Goal: Use online tool/utility: Utilize a website feature to perform a specific function

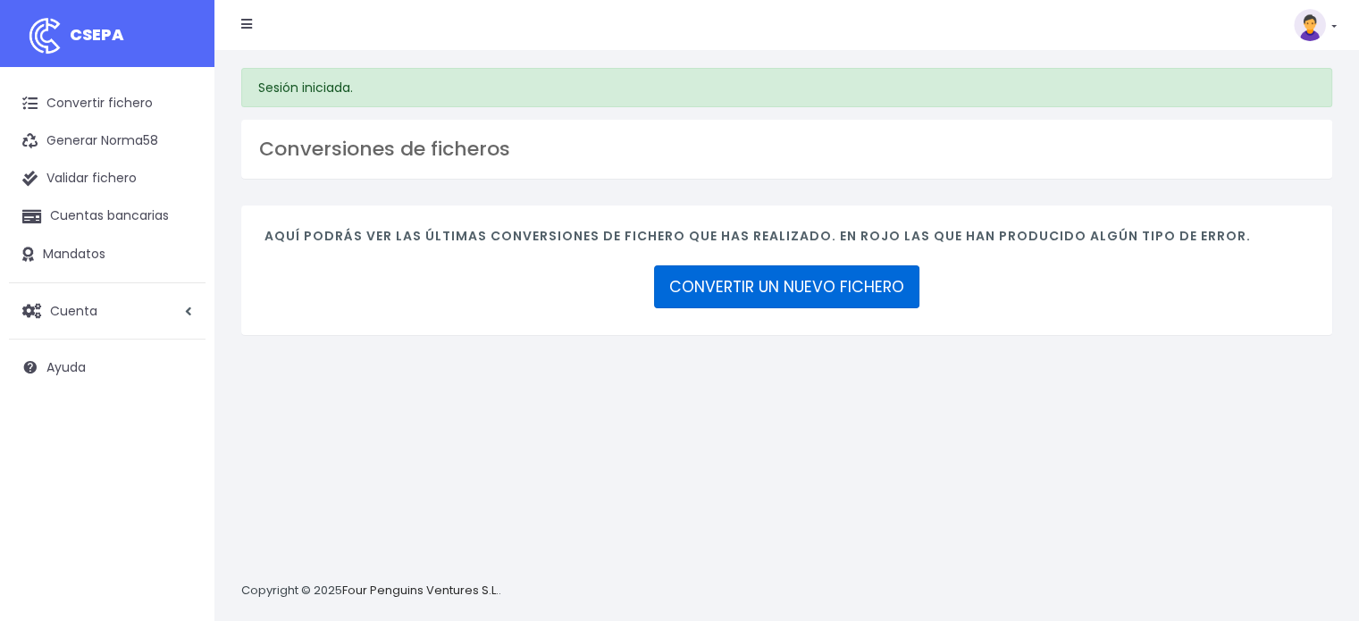
click at [718, 281] on link "CONVERTIR UN NUEVO FICHERO" at bounding box center [786, 286] width 265 height 43
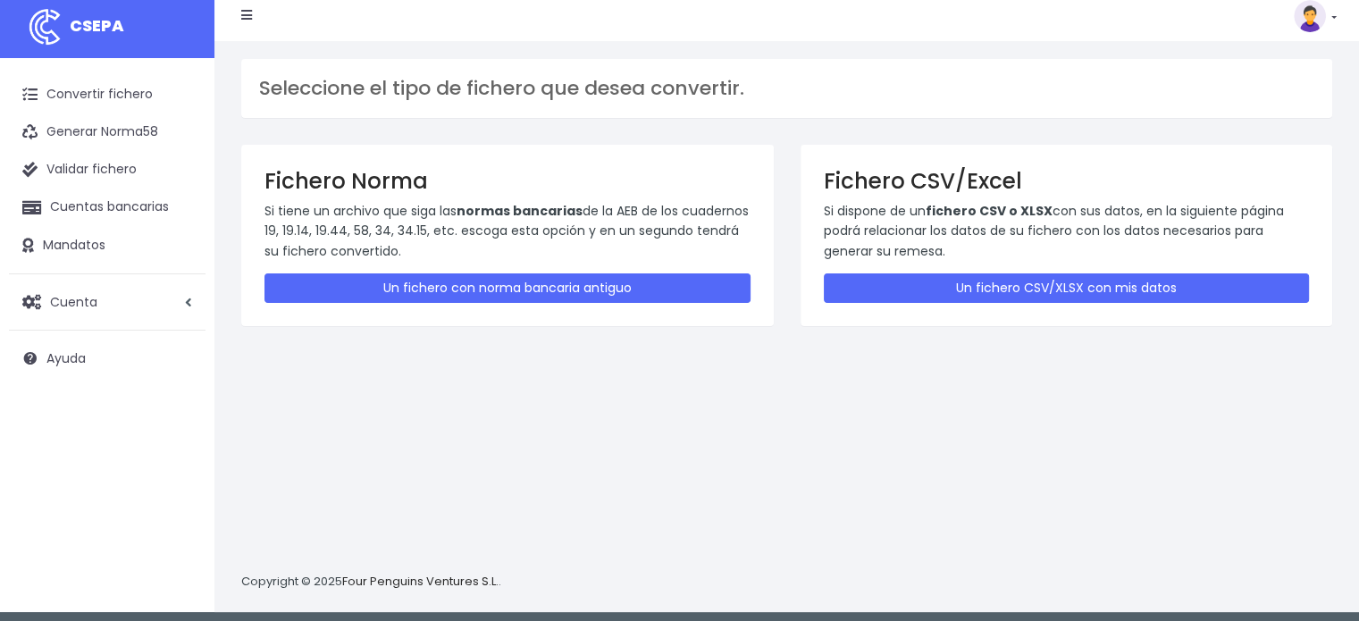
scroll to position [17, 0]
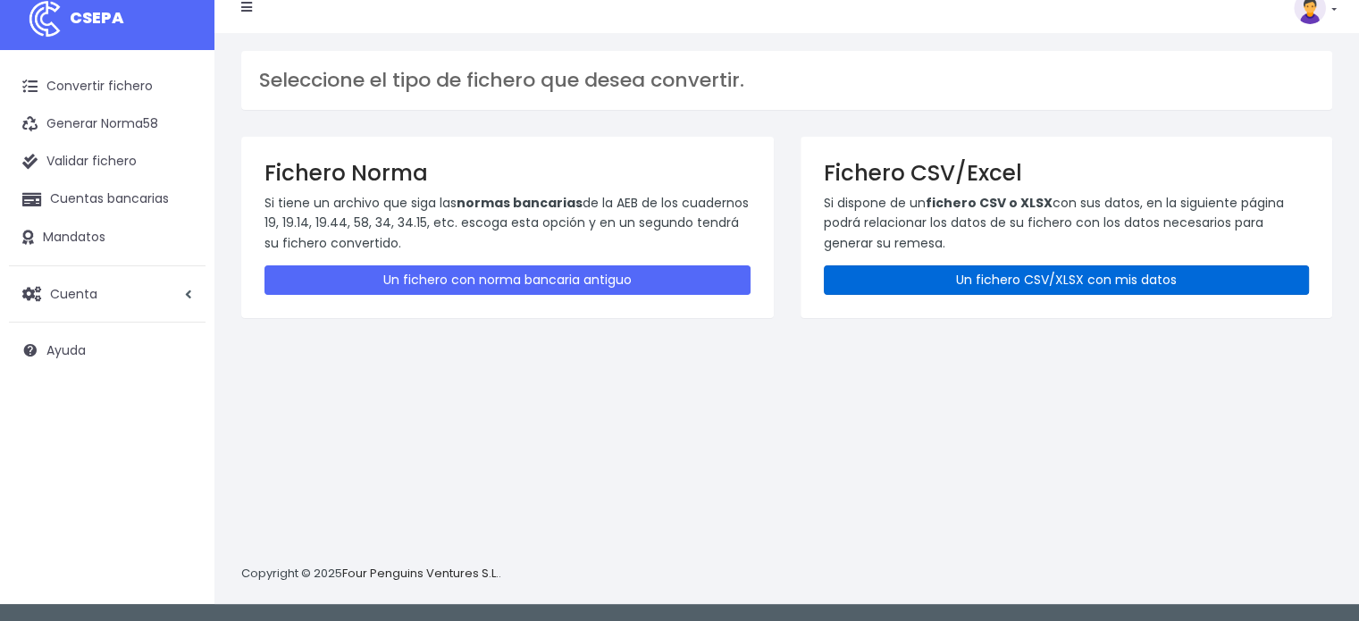
click at [918, 282] on link "Un fichero CSV/XLSX con mis datos" at bounding box center [1067, 279] width 486 height 29
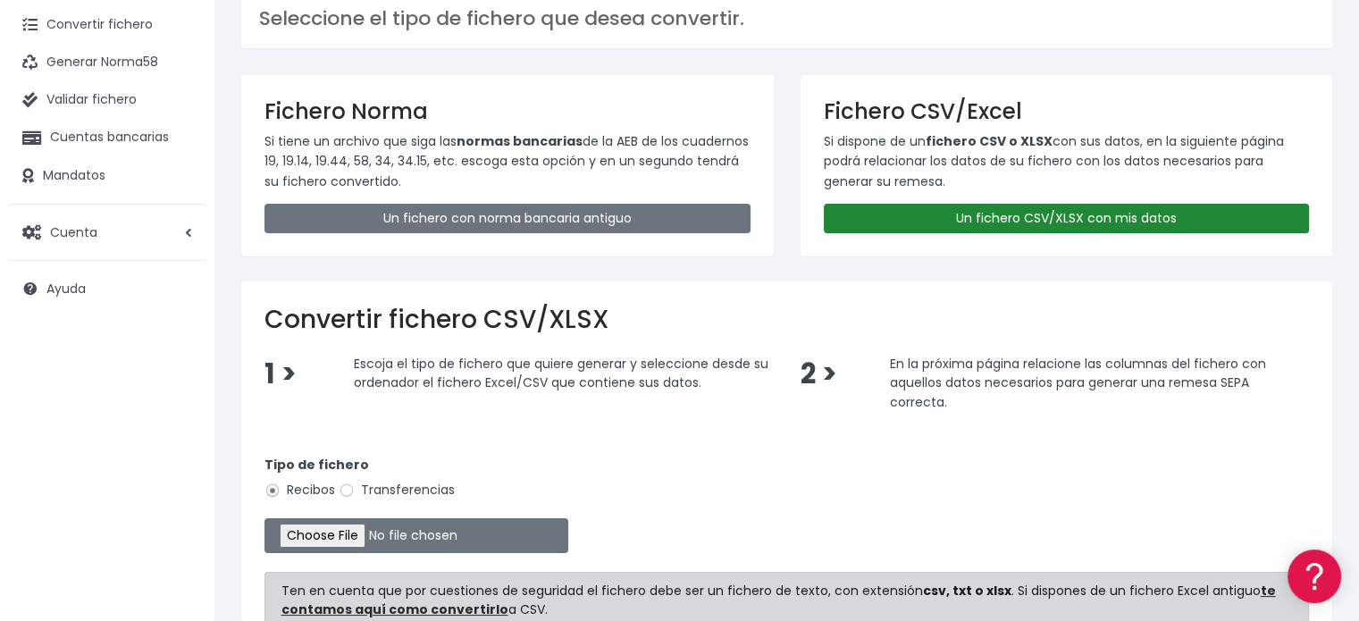
scroll to position [297, 0]
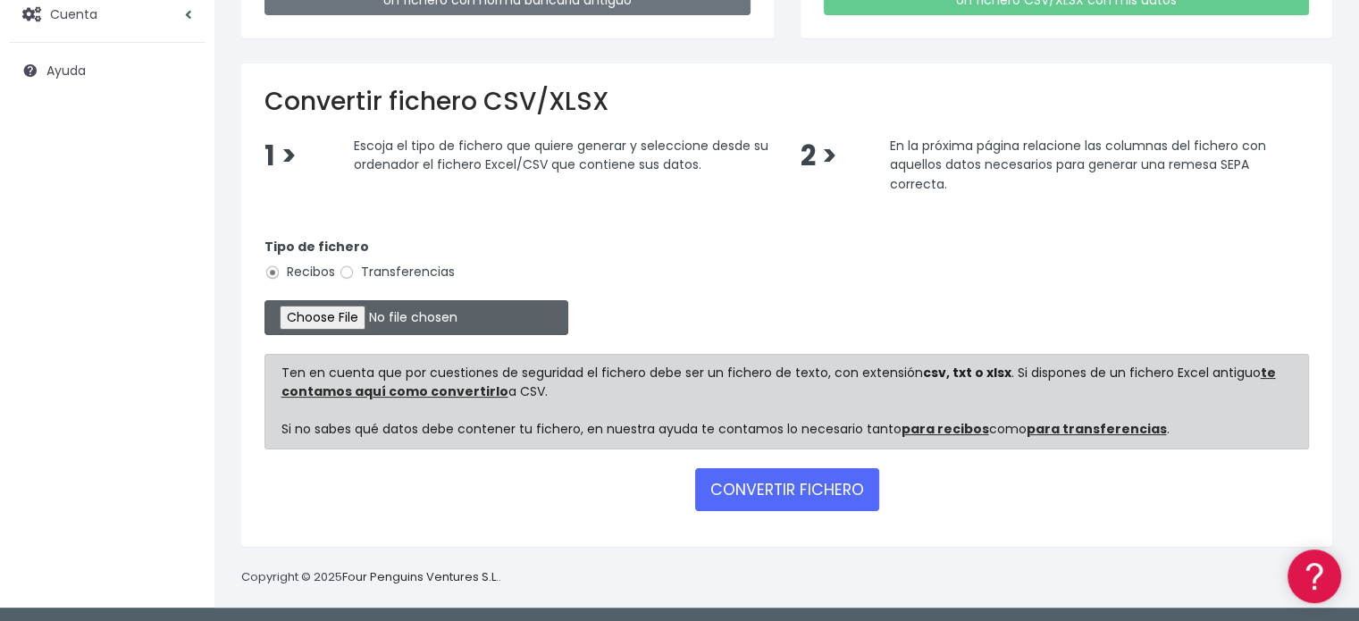
click at [347, 316] on input "file" at bounding box center [416, 317] width 304 height 35
type input "C:\fakepath\REMESA 3-4 06-10-2025-2-A1-CSV.csv"
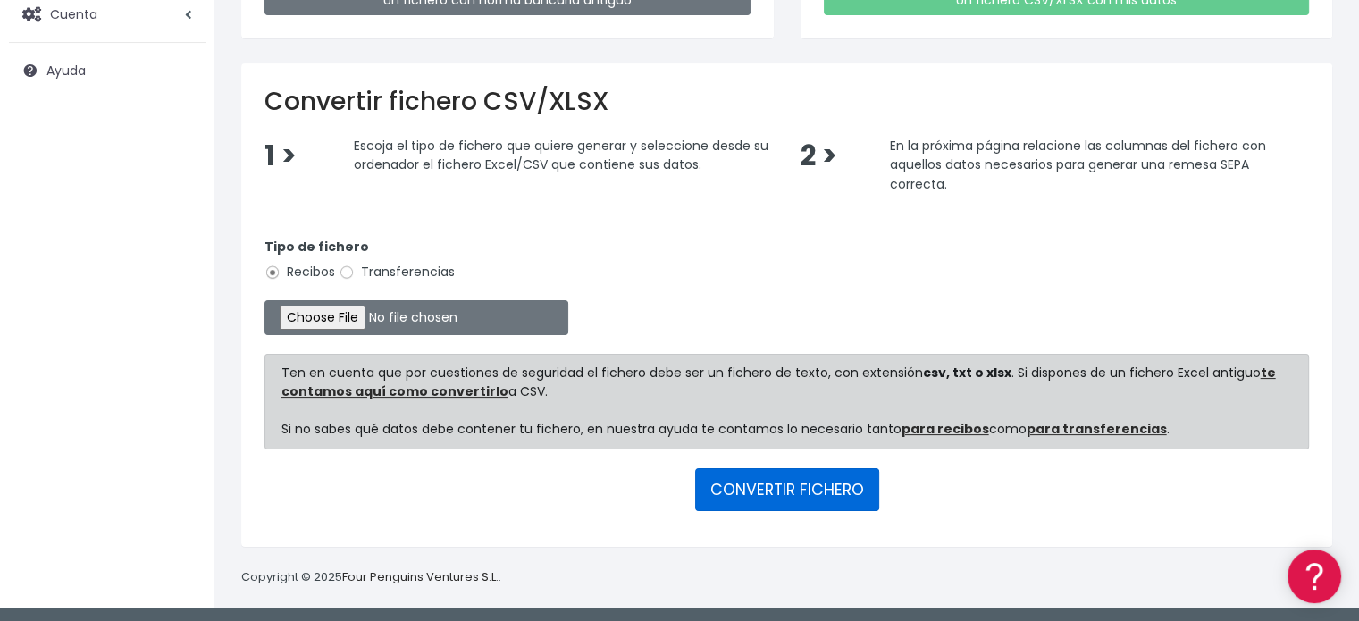
click at [795, 492] on button "CONVERTIR FICHERO" at bounding box center [787, 489] width 184 height 43
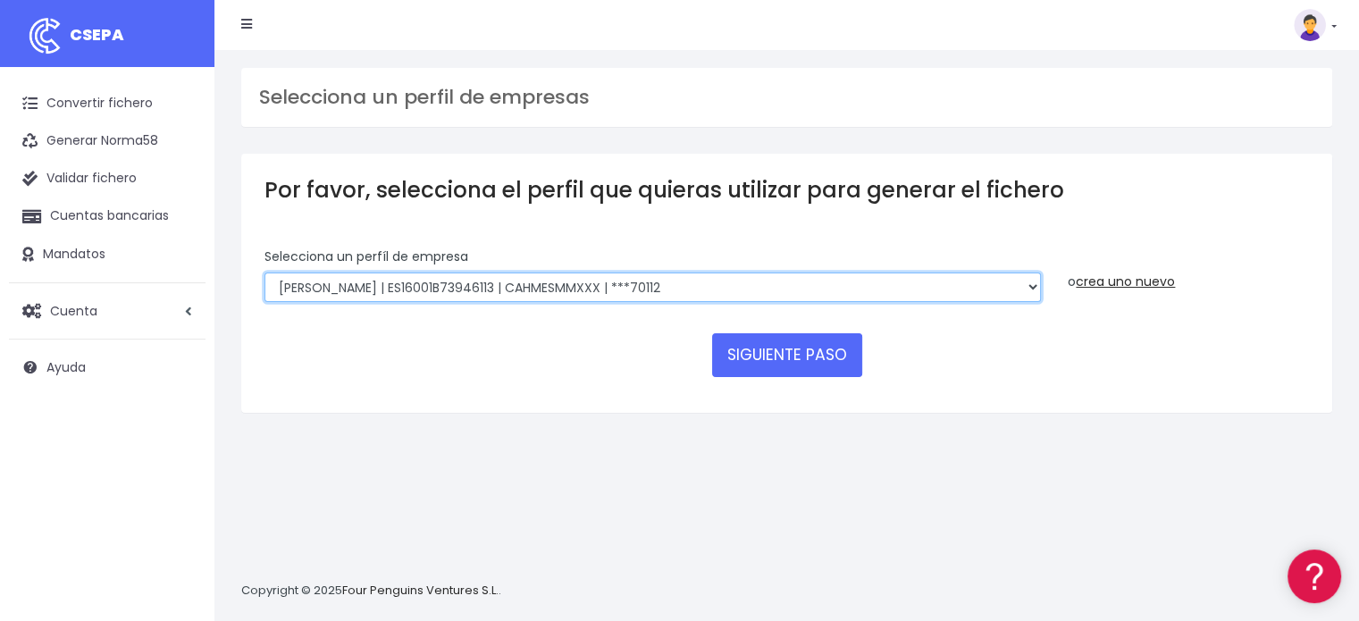
click at [659, 289] on select "Looper | ES16001B73946113 | CAHMESMMXXX | ***70112 Looper | ES16001B73946113 | …" at bounding box center [652, 287] width 776 height 30
select select "112"
click at [264, 272] on select "Looper | ES16001B73946113 | CAHMESMMXXX | ***70112 Looper | ES16001B73946113 | …" at bounding box center [652, 287] width 776 height 30
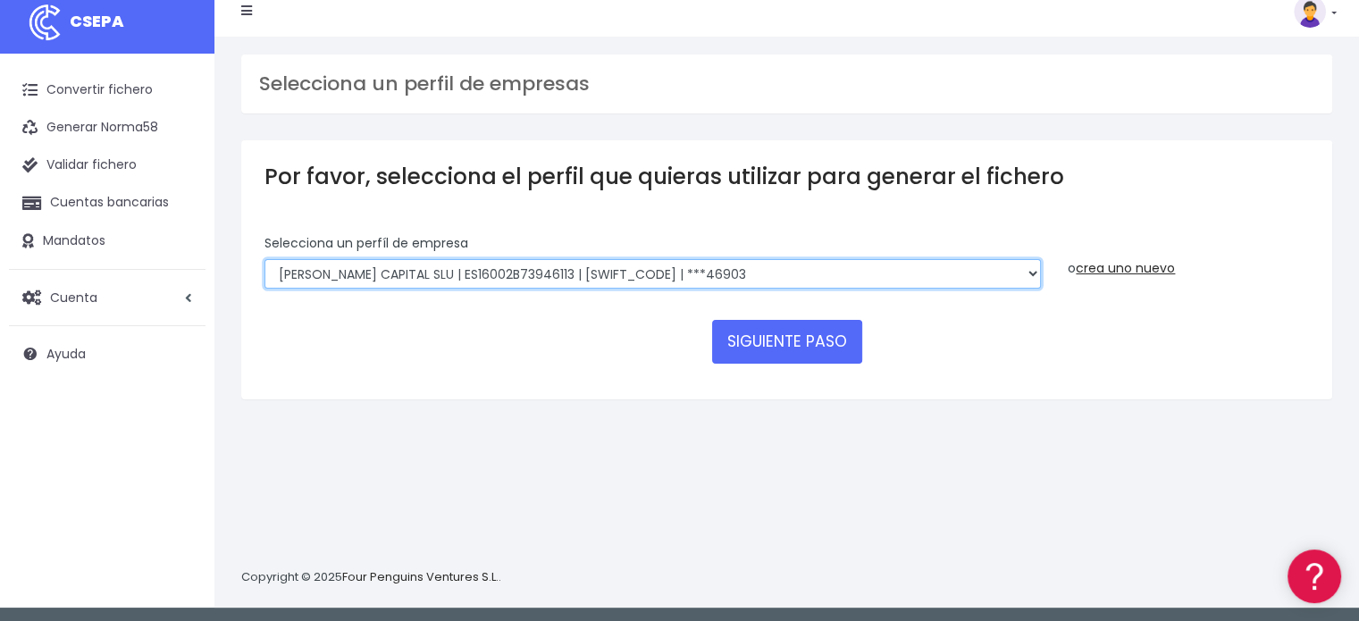
scroll to position [17, 0]
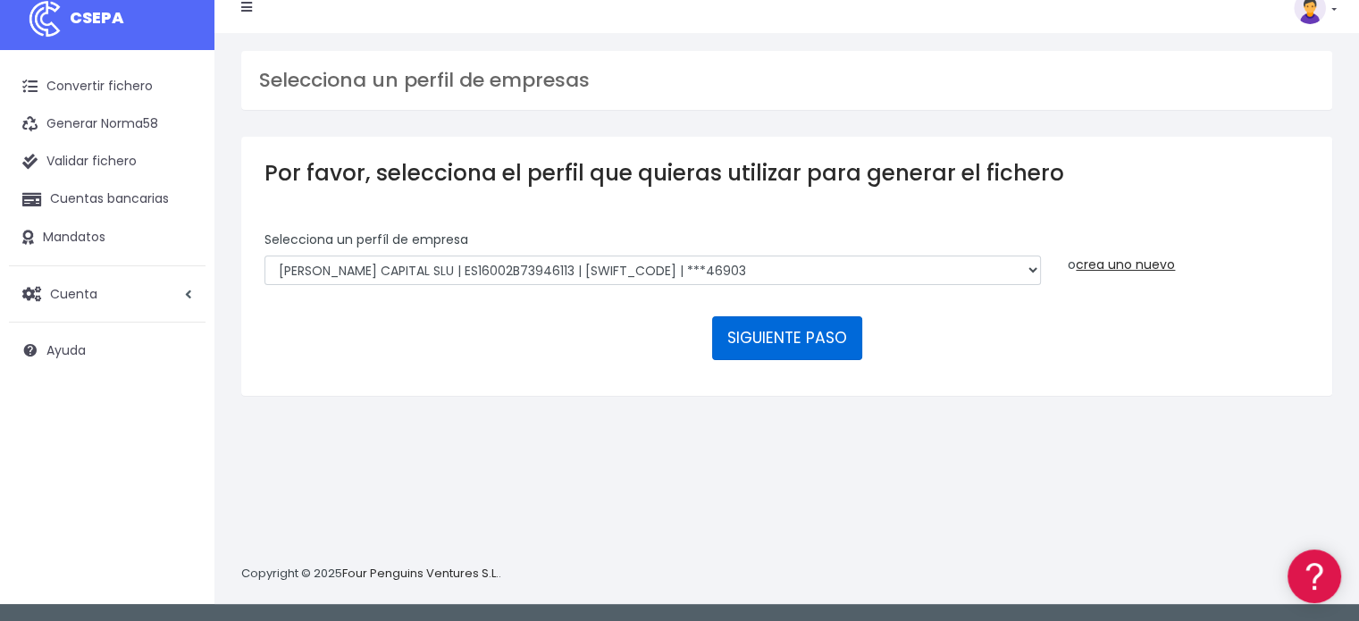
click at [781, 333] on button "SIGUIENTE PASO" at bounding box center [787, 337] width 150 height 43
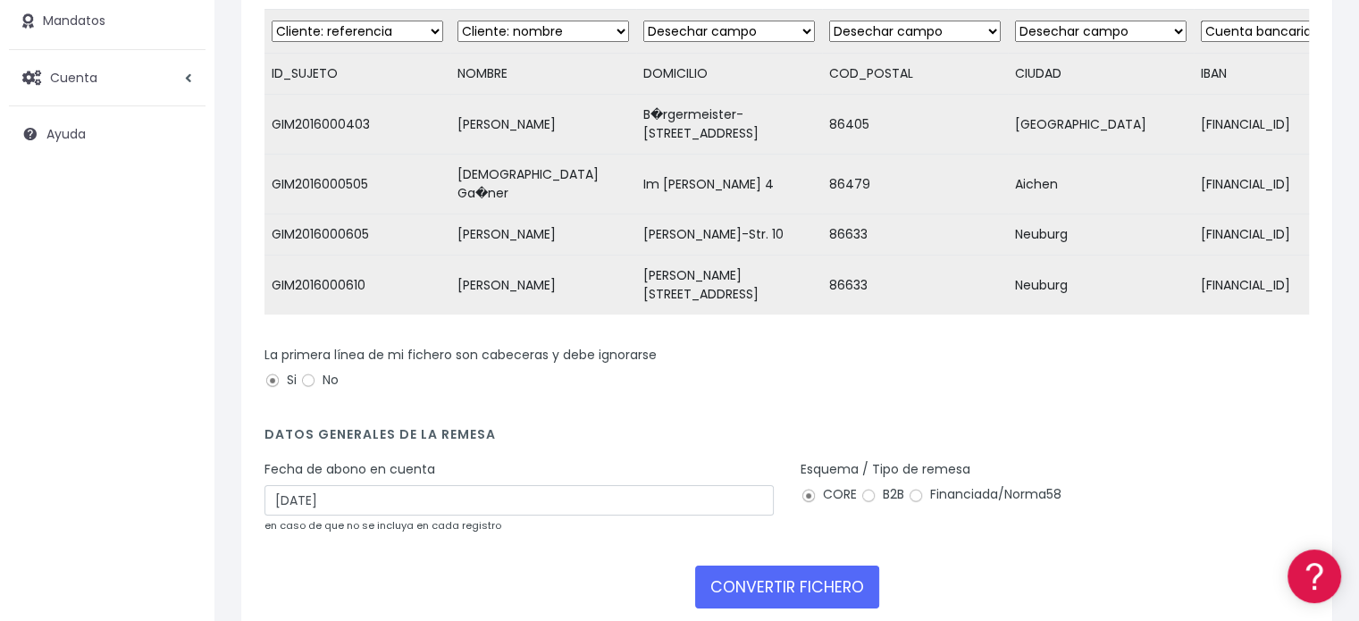
scroll to position [307, 0]
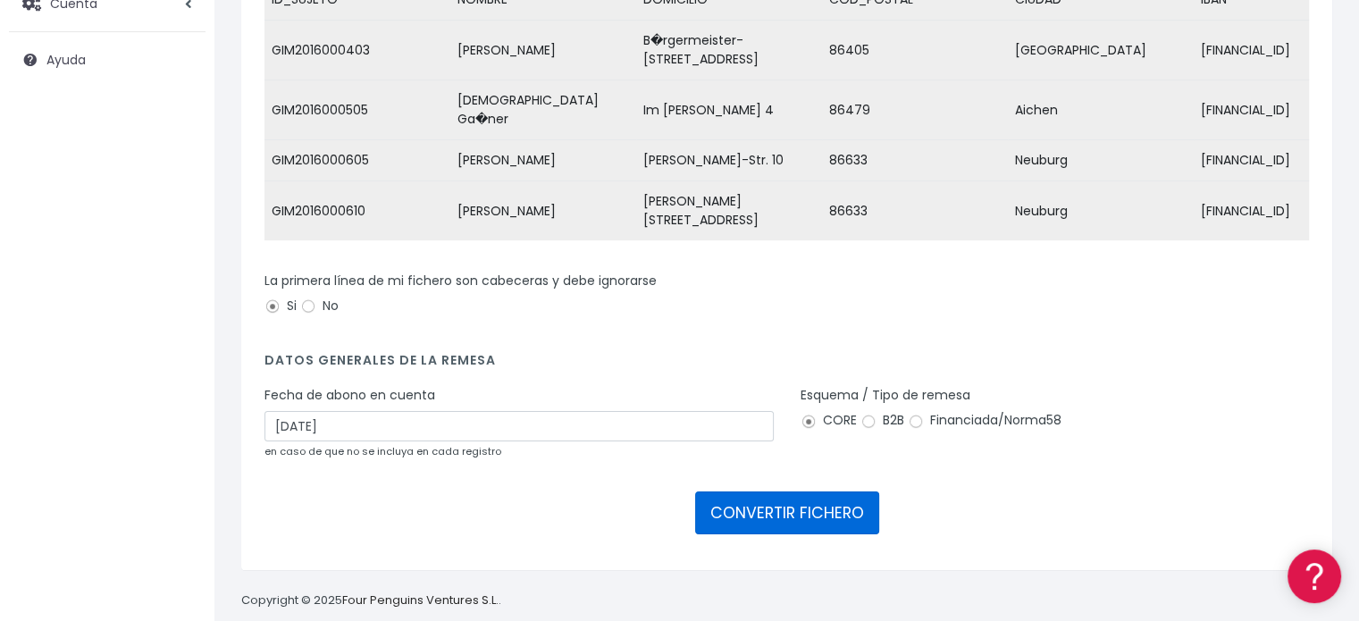
click at [787, 491] on button "CONVERTIR FICHERO" at bounding box center [787, 512] width 184 height 43
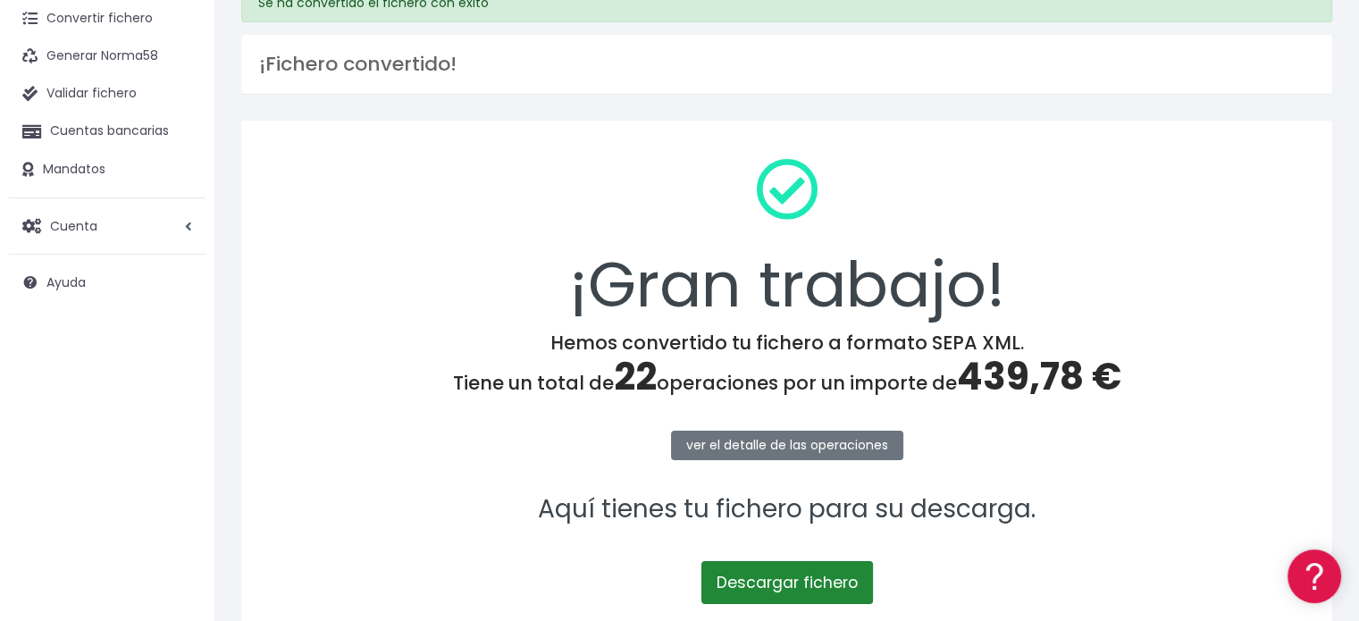
scroll to position [231, 0]
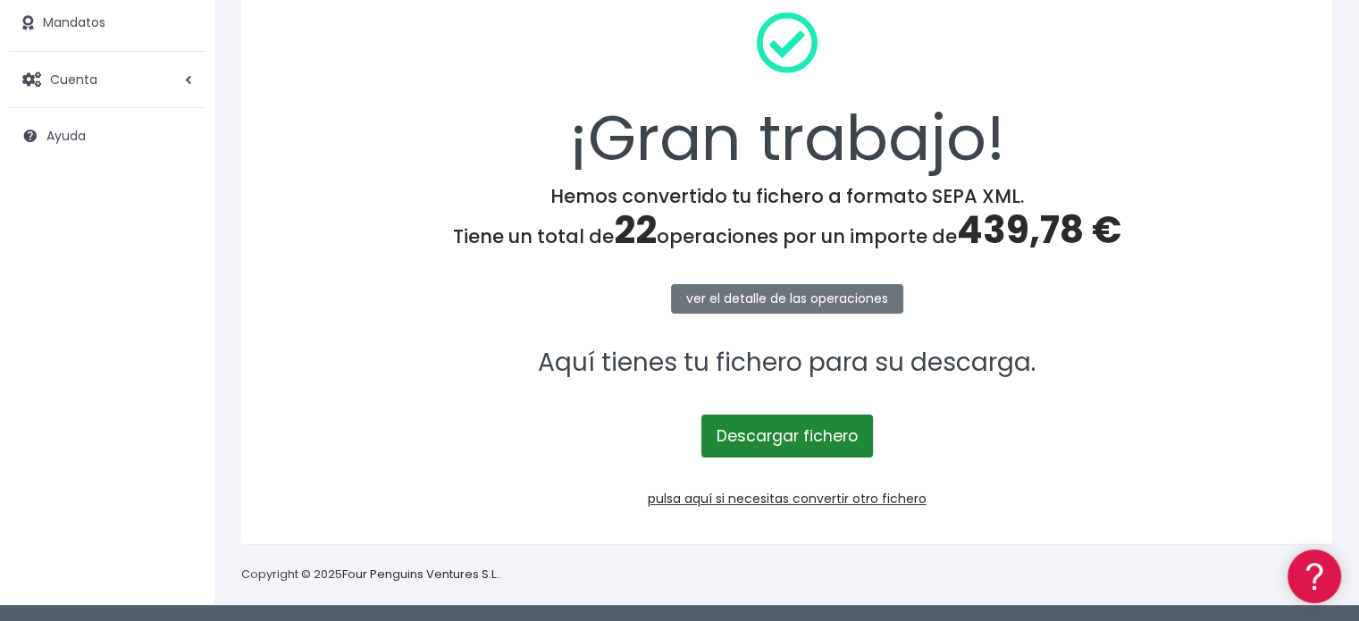
click at [798, 440] on link "Descargar fichero" at bounding box center [787, 436] width 172 height 43
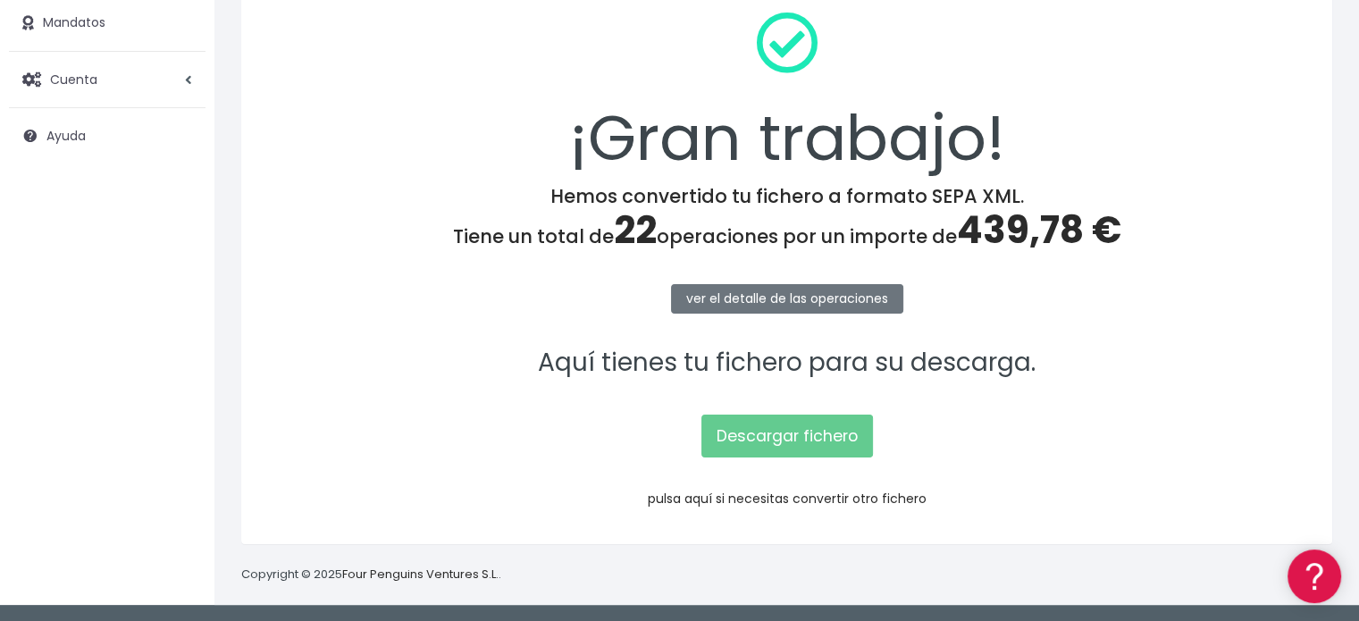
click at [722, 492] on link "pulsa aquí si necesitas convertir otro fichero" at bounding box center [787, 499] width 279 height 18
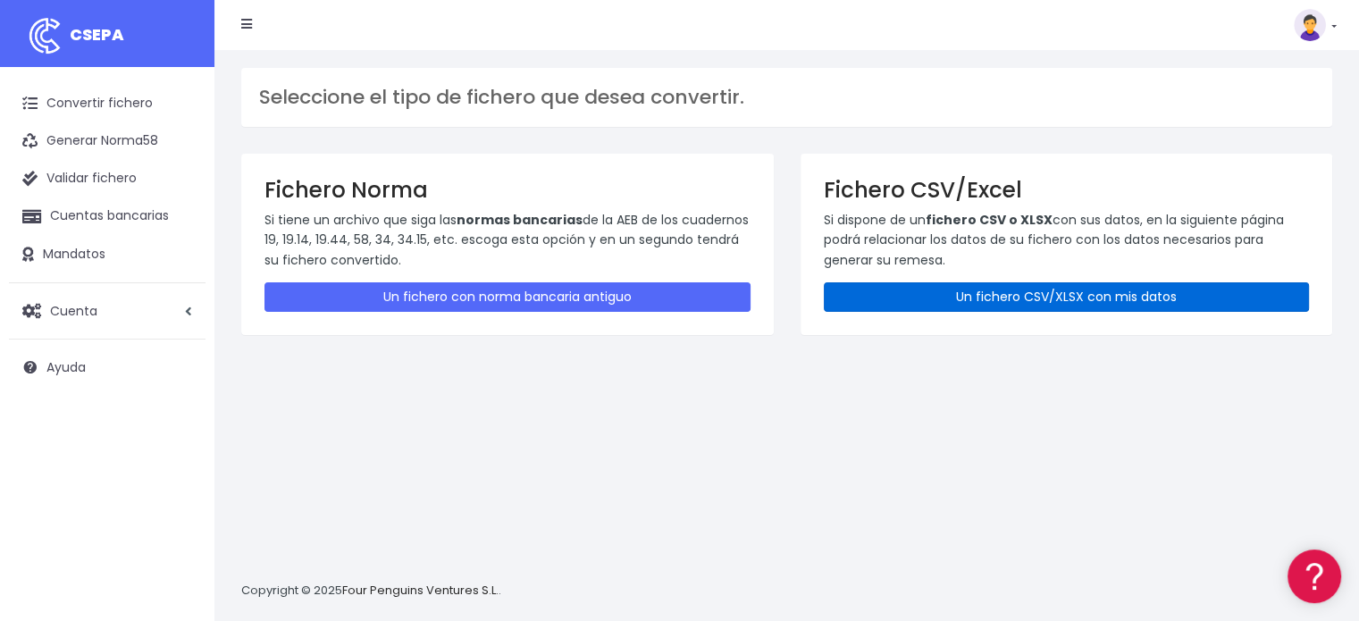
click at [929, 297] on link "Un fichero CSV/XLSX con mis datos" at bounding box center [1067, 296] width 486 height 29
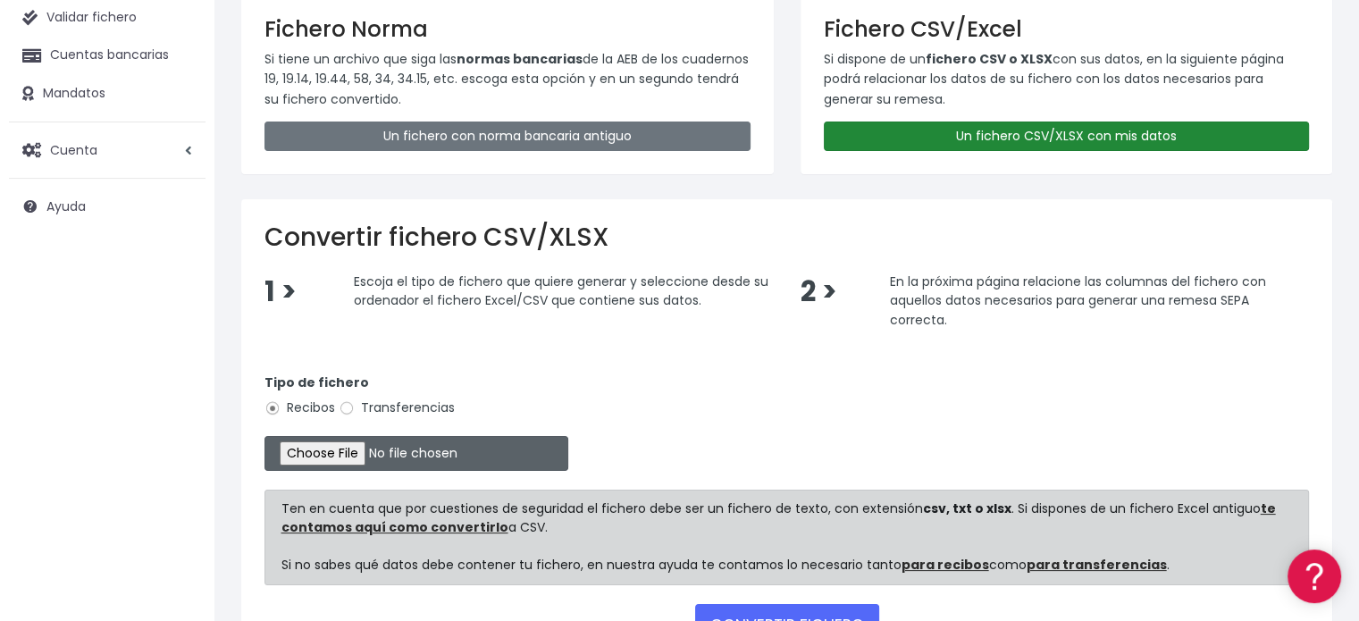
scroll to position [297, 0]
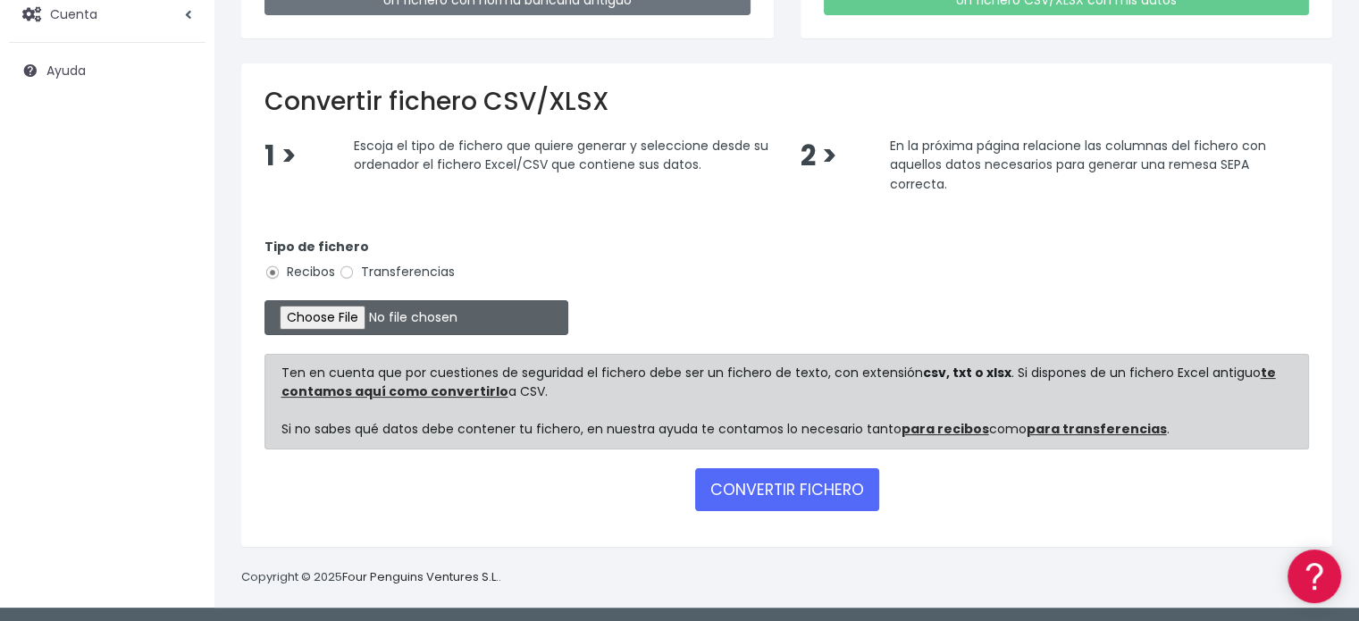
click at [383, 315] on input "file" at bounding box center [416, 317] width 304 height 35
type input "C:\fakepath\REMESA 3-4 06-10-2025-2-A2-CSV.csv"
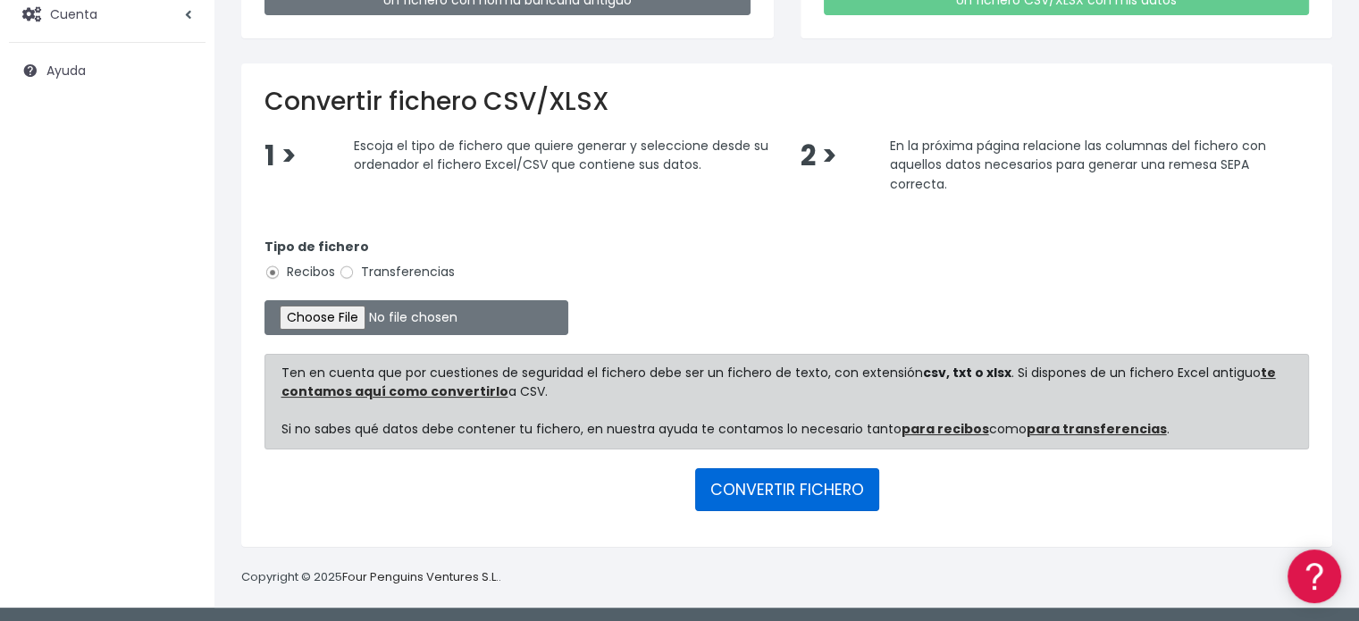
click at [820, 490] on button "CONVERTIR FICHERO" at bounding box center [787, 489] width 184 height 43
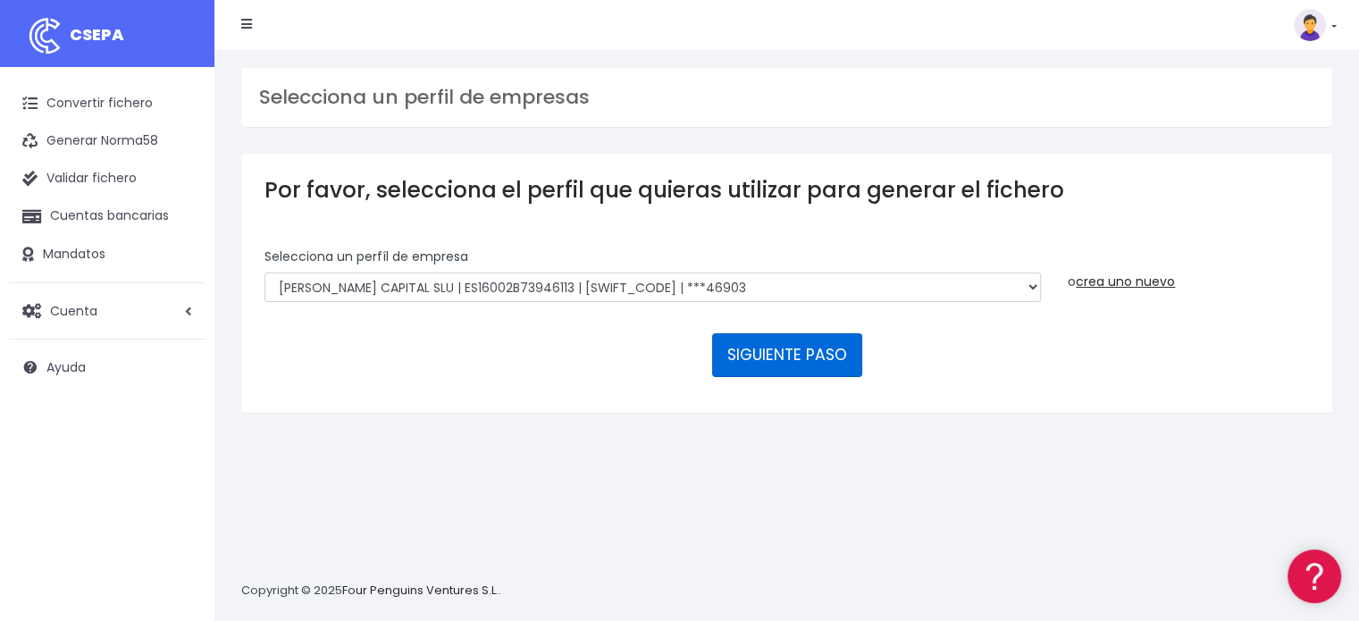
click at [795, 359] on button "SIGUIENTE PASO" at bounding box center [787, 354] width 150 height 43
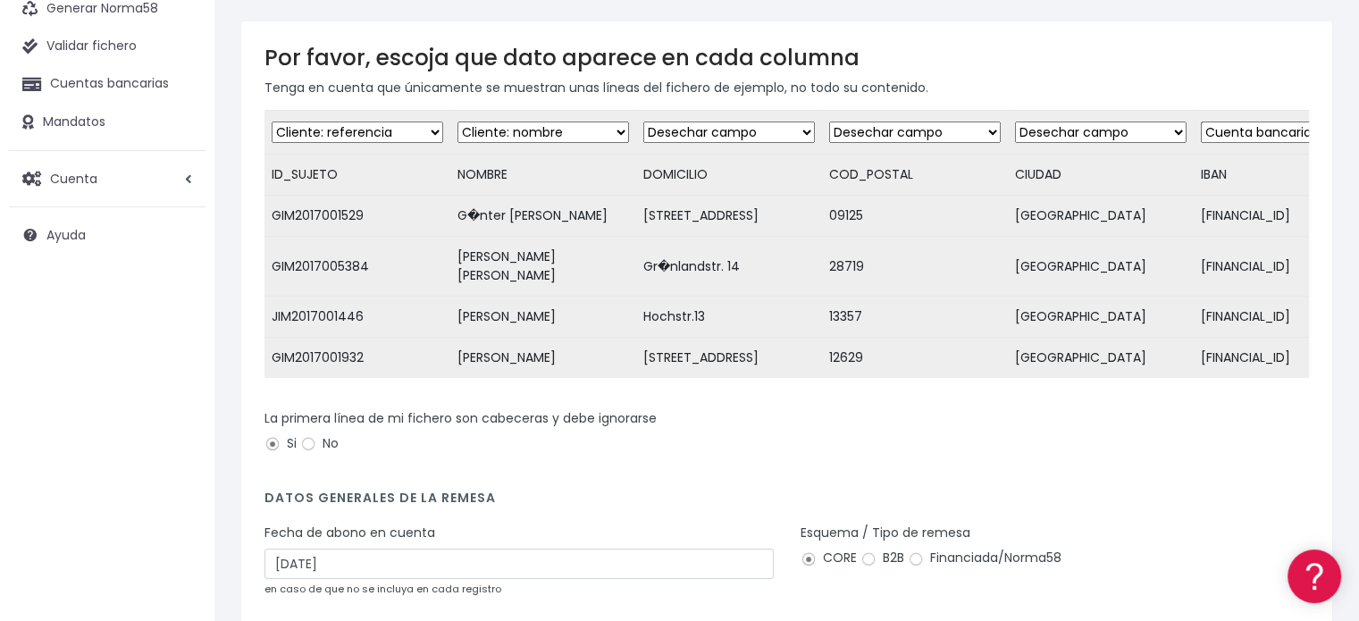
scroll to position [288, 0]
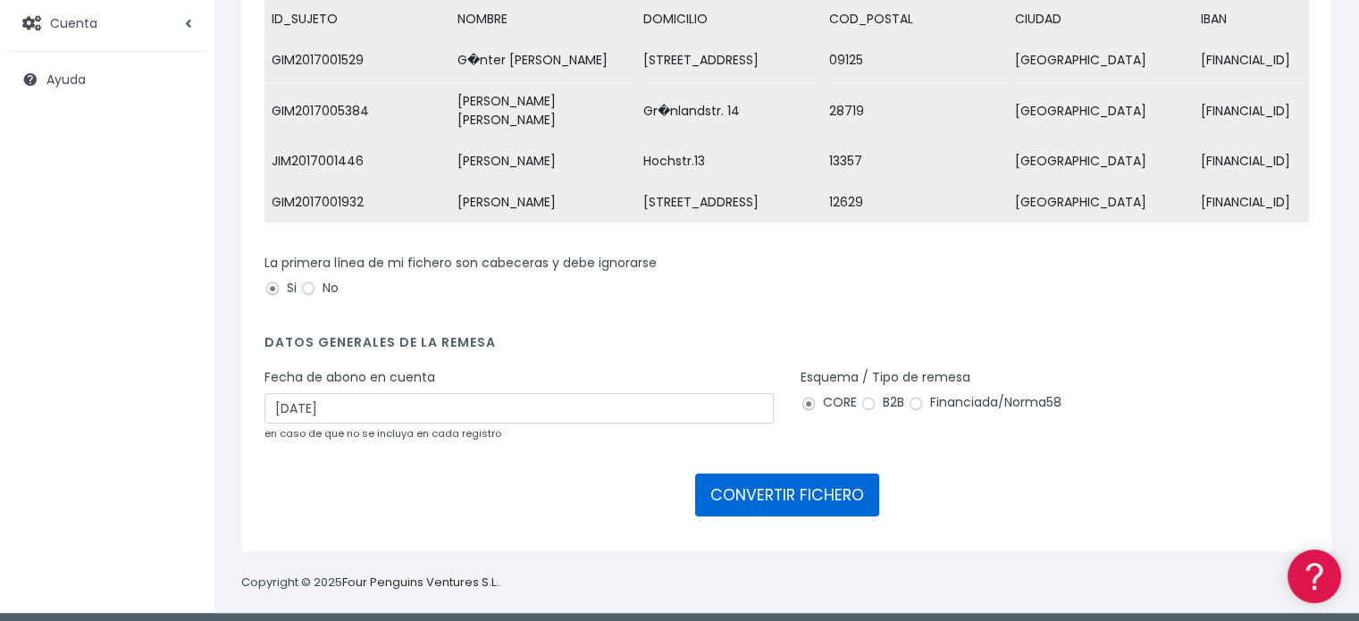
click at [792, 489] on button "CONVERTIR FICHERO" at bounding box center [787, 494] width 184 height 43
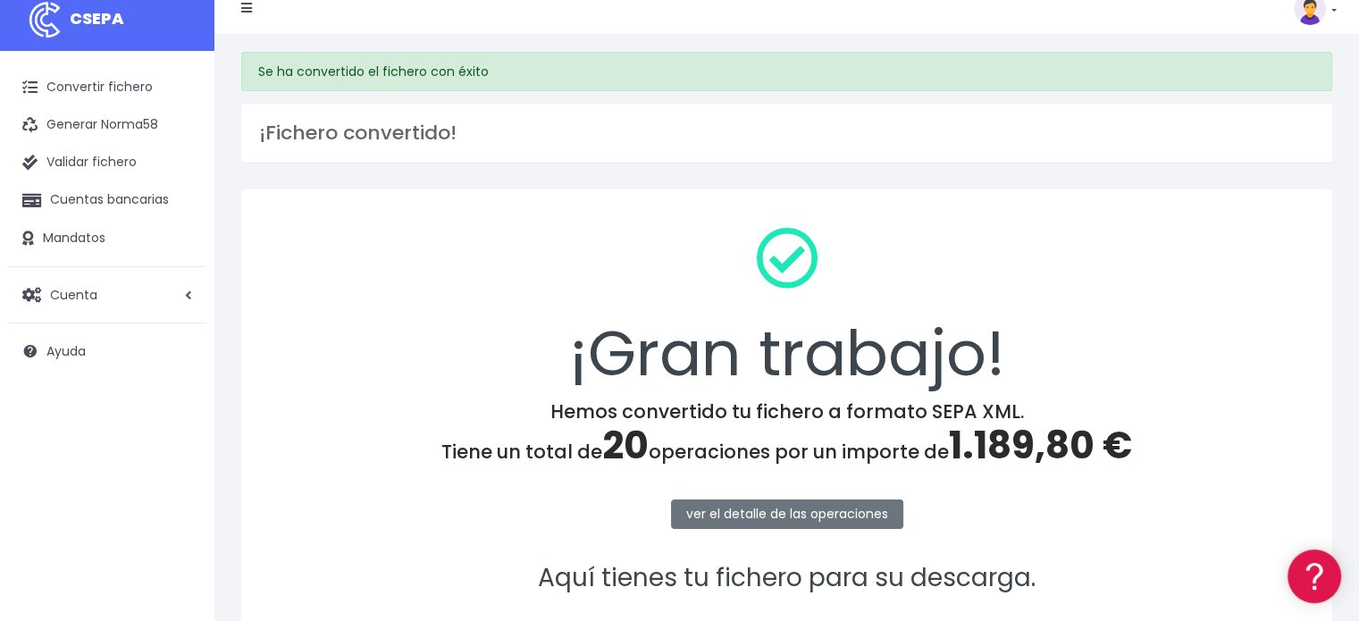
scroll to position [231, 0]
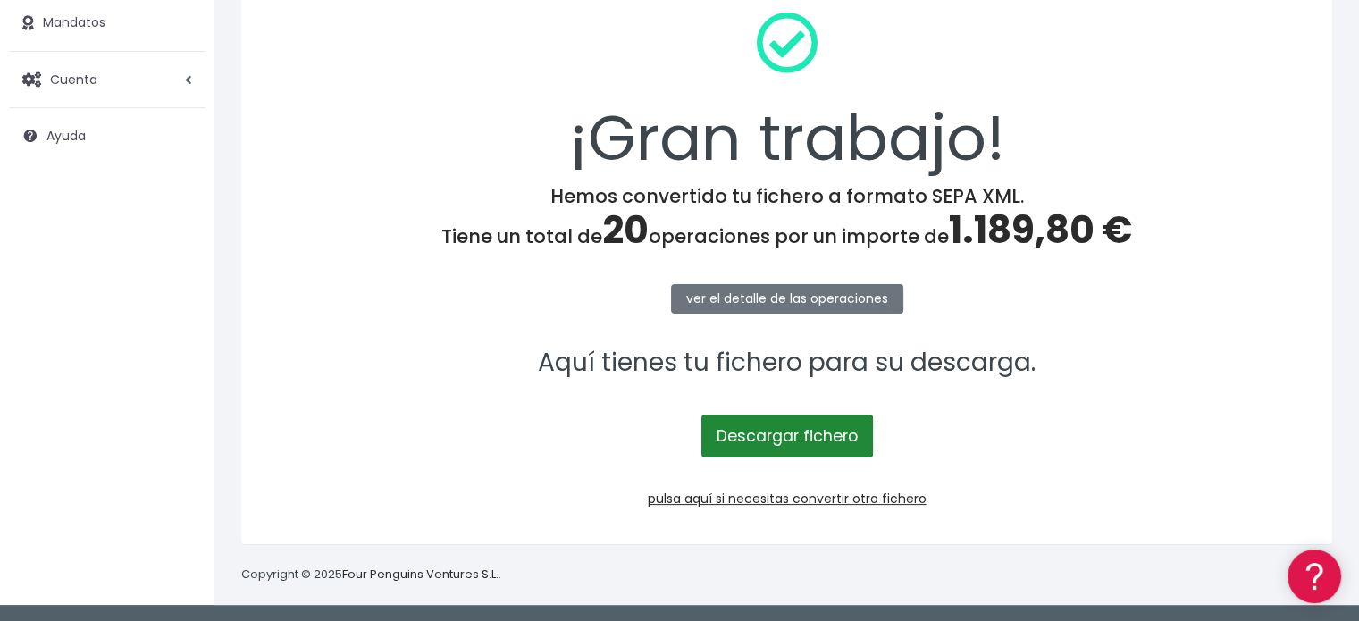
click at [786, 434] on link "Descargar fichero" at bounding box center [787, 436] width 172 height 43
